Goal: Task Accomplishment & Management: Use online tool/utility

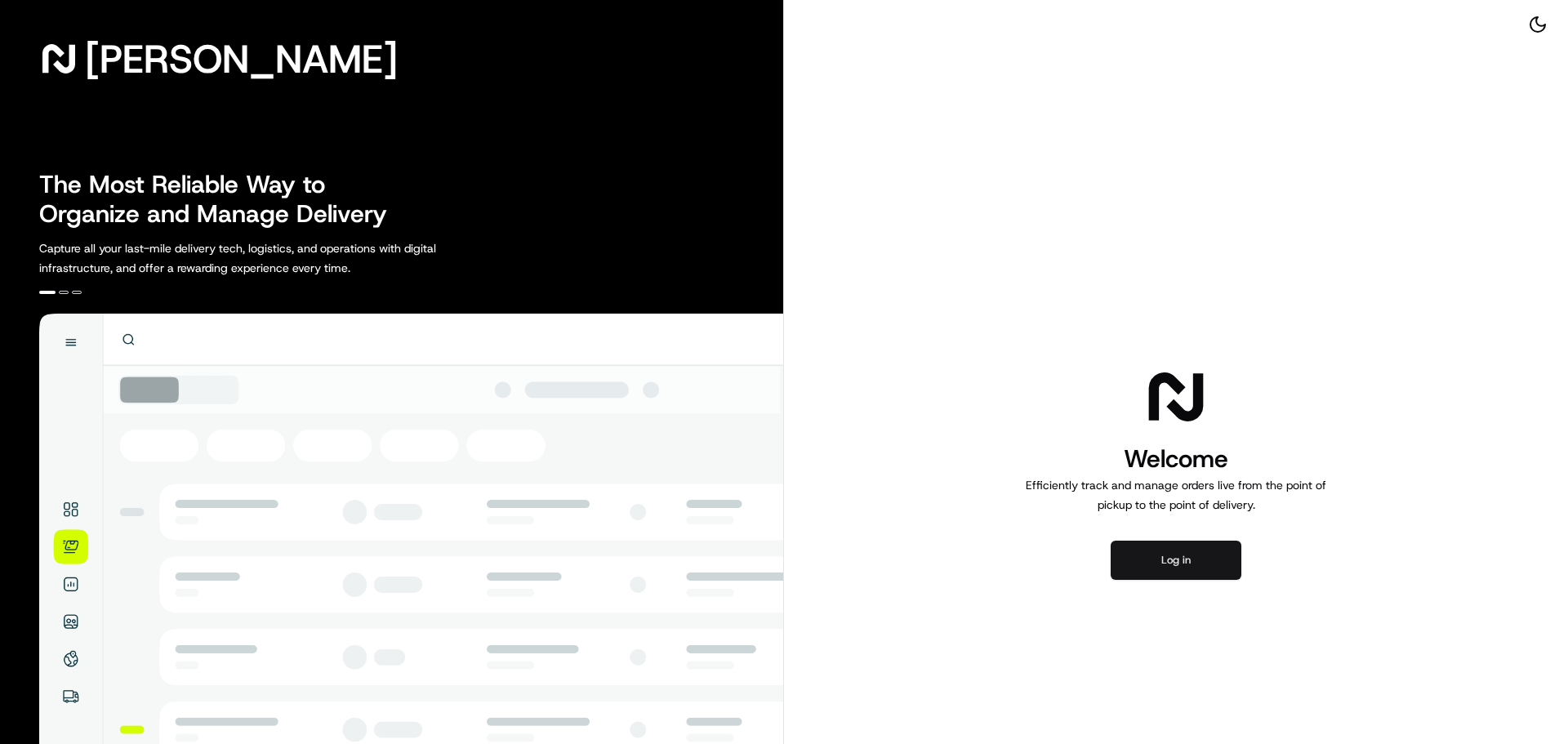
click at [1137, 549] on button "Log in" at bounding box center [1175, 560] width 131 height 40
